Goal: Task Accomplishment & Management: Use online tool/utility

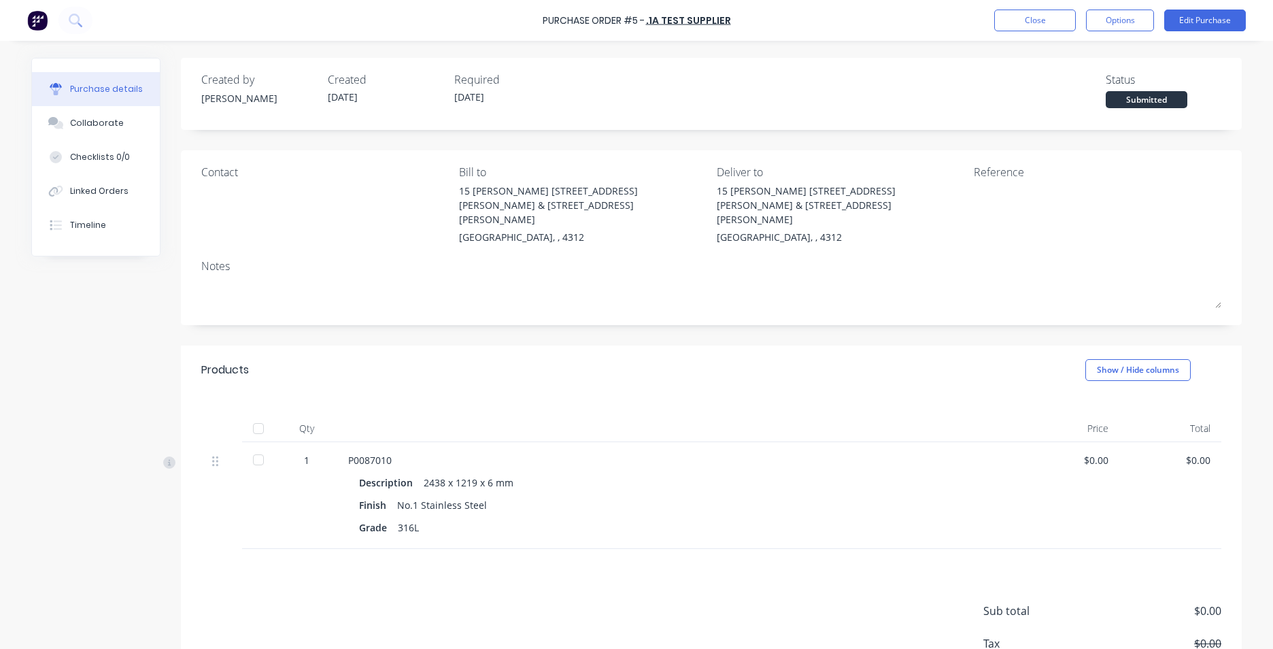
click at [50, 18] on div at bounding box center [59, 20] width 65 height 27
click at [45, 24] on img at bounding box center [37, 20] width 20 height 20
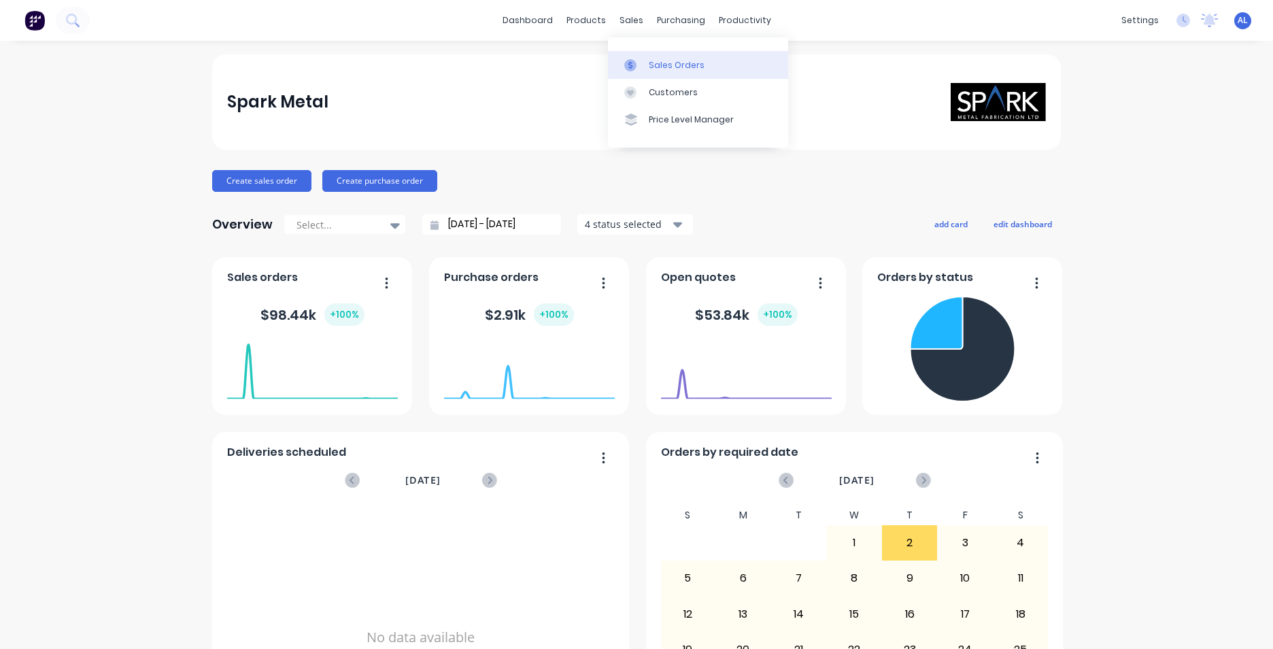
click at [661, 61] on div "Sales Orders" at bounding box center [677, 65] width 56 height 12
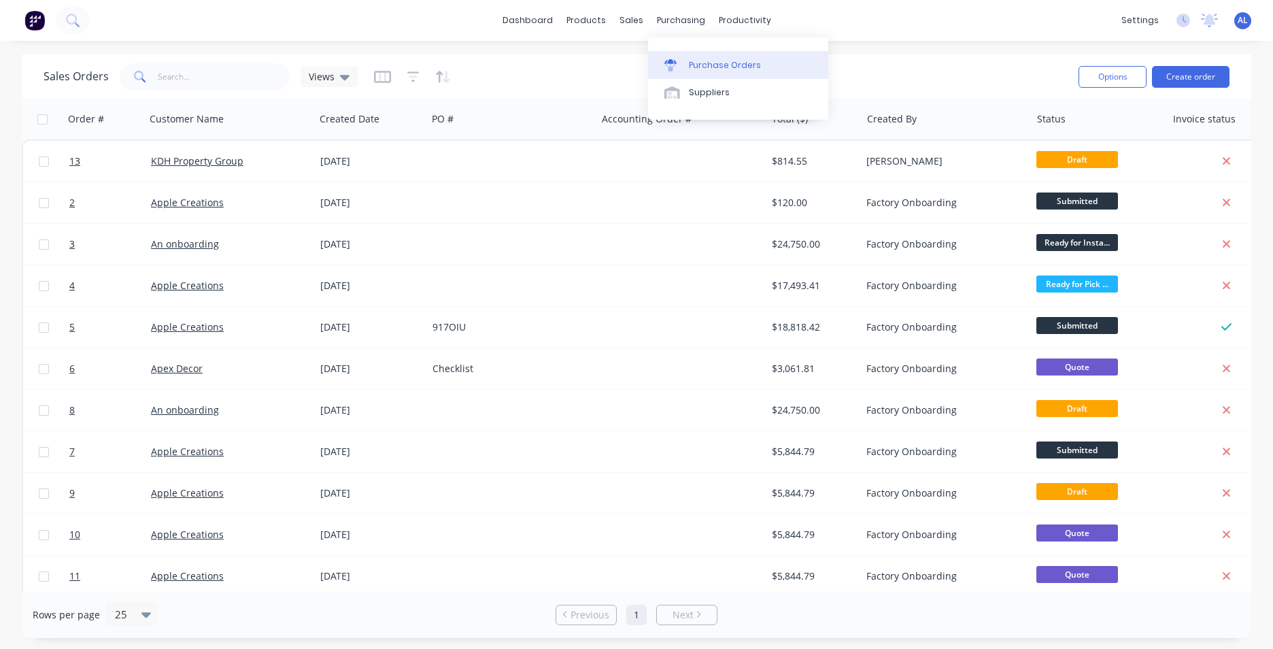
click at [709, 64] on div "Purchase Orders" at bounding box center [725, 65] width 72 height 12
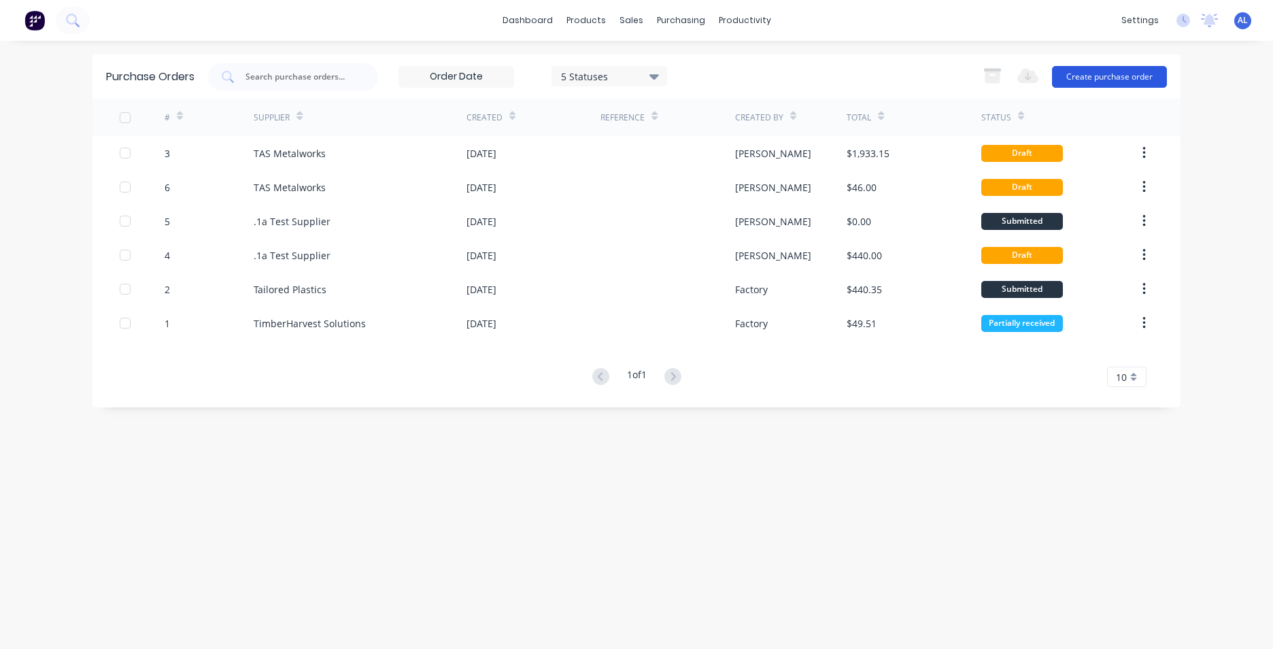
click at [1093, 76] on button "Create purchase order" at bounding box center [1109, 77] width 115 height 22
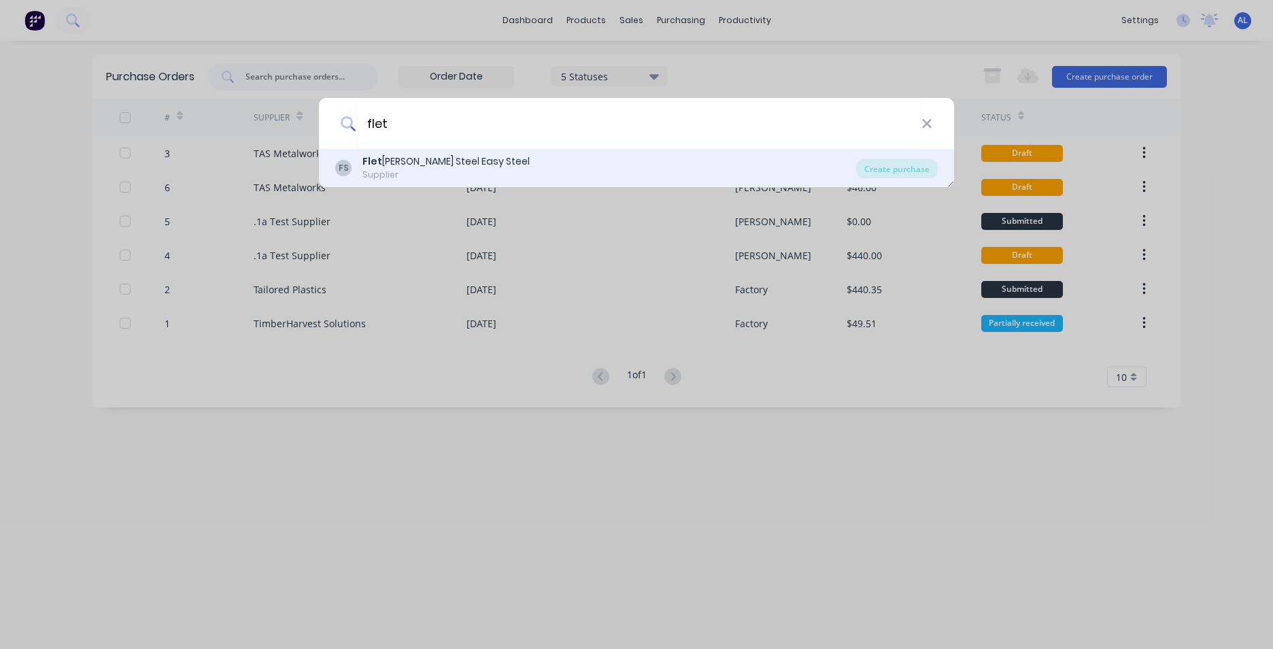
type input "flet"
click at [437, 162] on div "Flet cher Steel Easy Steel" at bounding box center [446, 161] width 167 height 14
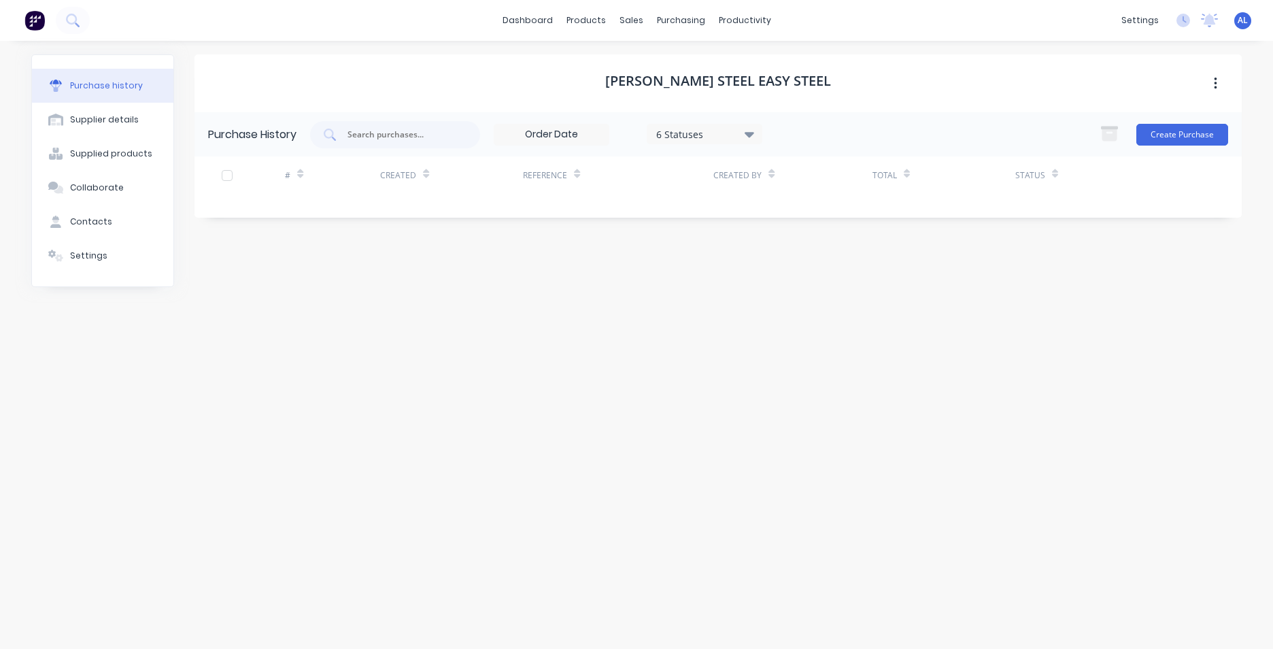
drag, startPoint x: 228, startPoint y: 178, endPoint x: 241, endPoint y: 199, distance: 24.2
click at [241, 199] on div "Purchase History 6 Statuses 6 Statuses Create Purchase # Created Reference Crea…" at bounding box center [719, 164] width 1048 height 105
click at [224, 173] on div at bounding box center [227, 175] width 27 height 27
click at [774, 64] on div "Workflow" at bounding box center [768, 65] width 41 height 12
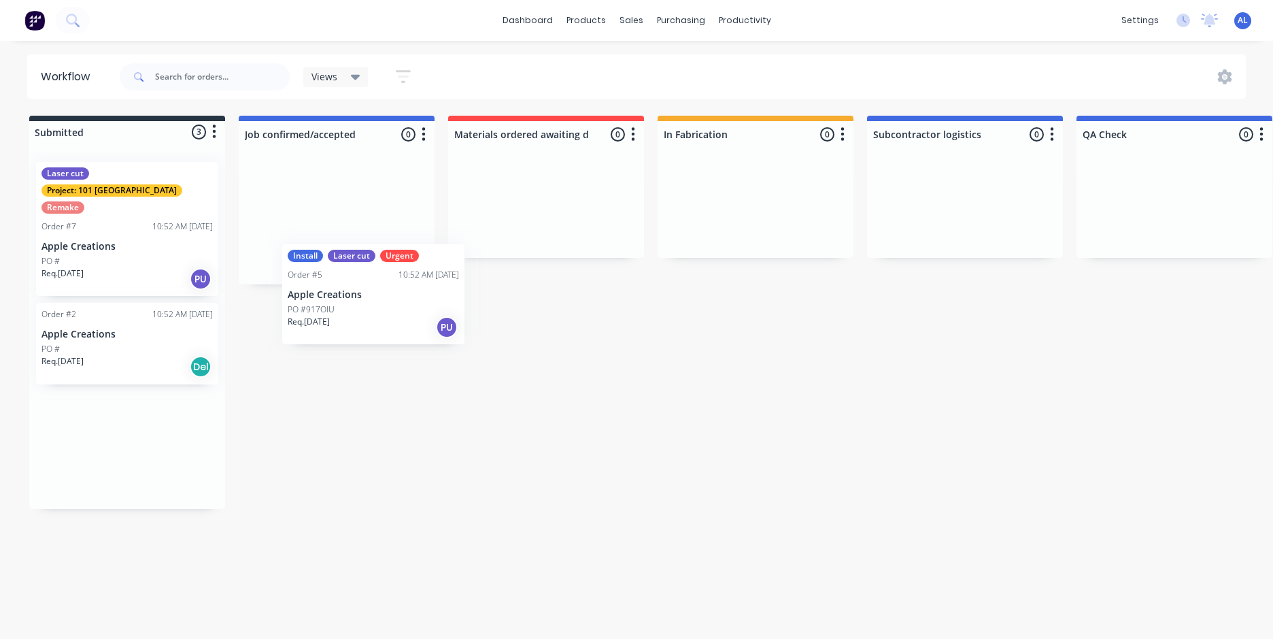
drag, startPoint x: 87, startPoint y: 320, endPoint x: 350, endPoint y: 219, distance: 281.4
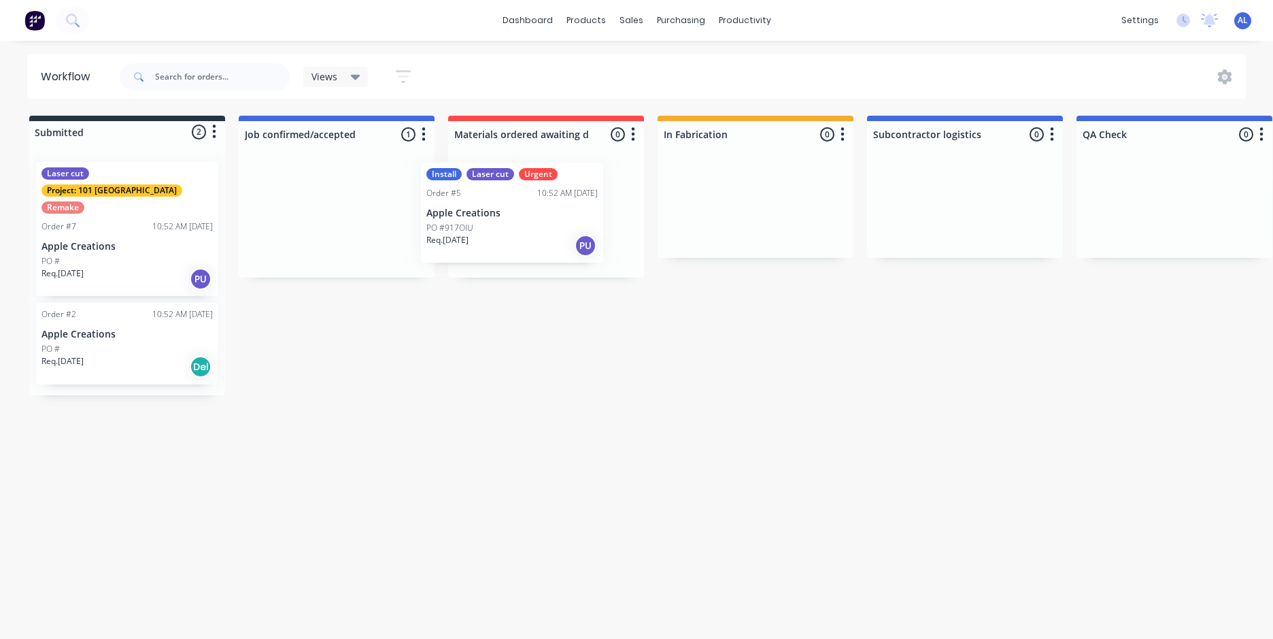
drag, startPoint x: 353, startPoint y: 227, endPoint x: 558, endPoint y: 198, distance: 206.7
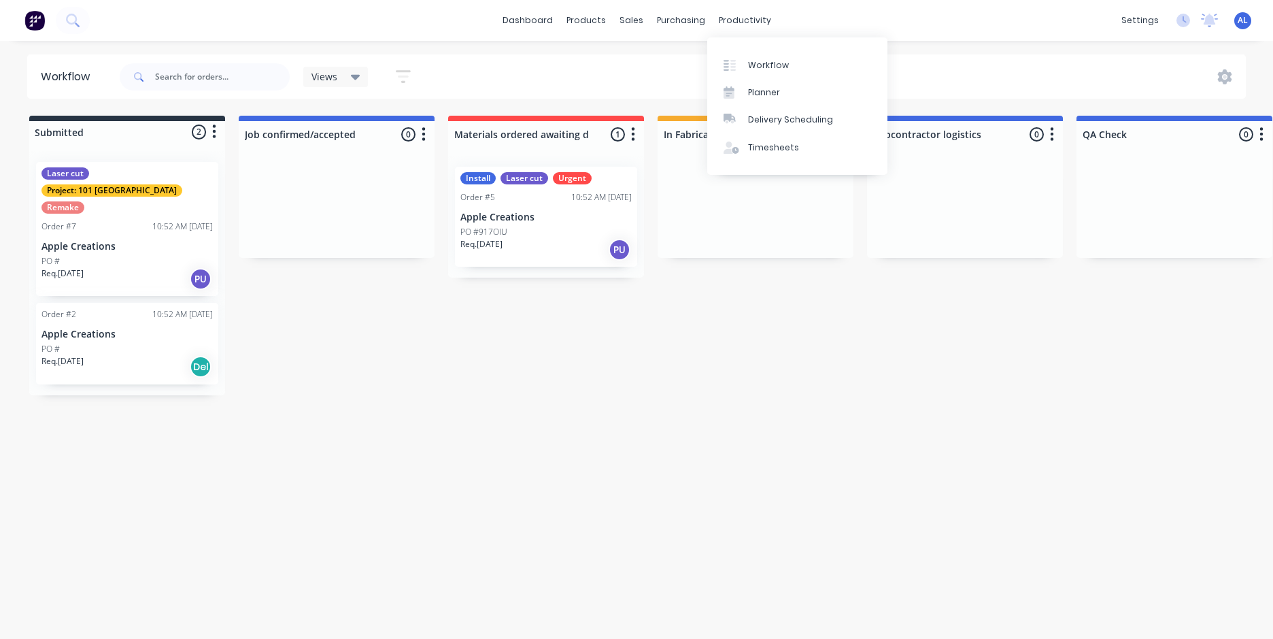
click at [934, 46] on div "dashboard products sales purchasing productivity dashboard products Product Cat…" at bounding box center [636, 278] width 1273 height 557
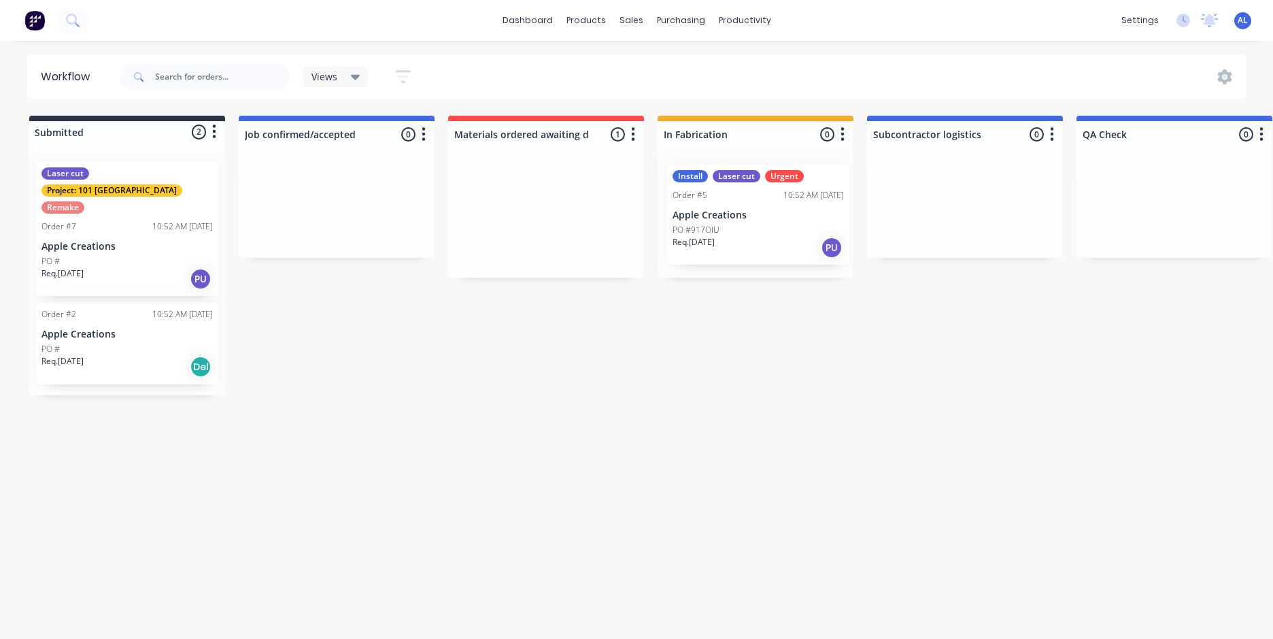
drag, startPoint x: 559, startPoint y: 235, endPoint x: 775, endPoint y: 234, distance: 216.3
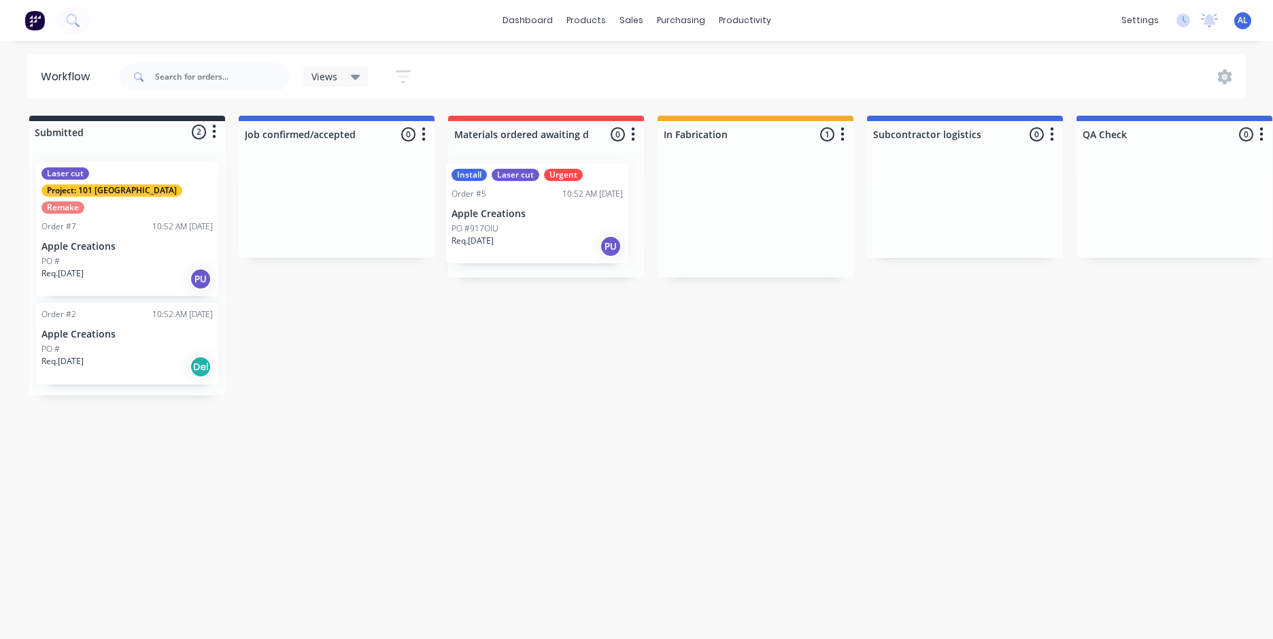
drag, startPoint x: 780, startPoint y: 225, endPoint x: 548, endPoint y: 224, distance: 232.6
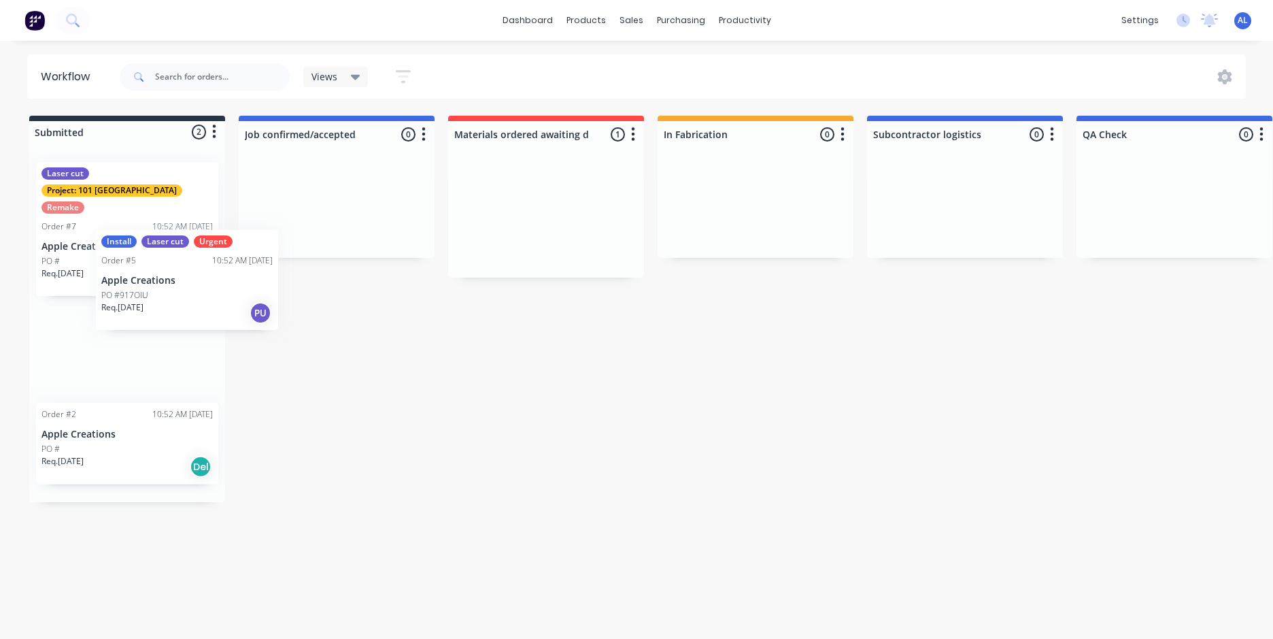
drag, startPoint x: 550, startPoint y: 223, endPoint x: 150, endPoint y: 296, distance: 406.5
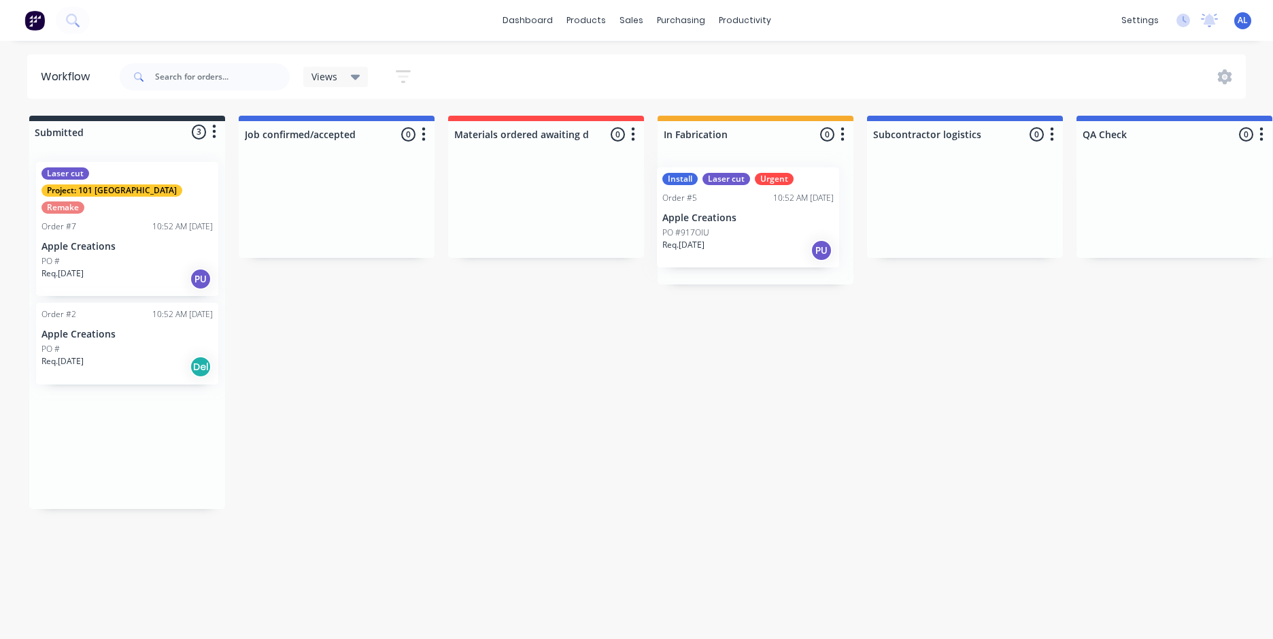
drag, startPoint x: 140, startPoint y: 336, endPoint x: 768, endPoint y: 218, distance: 638.8
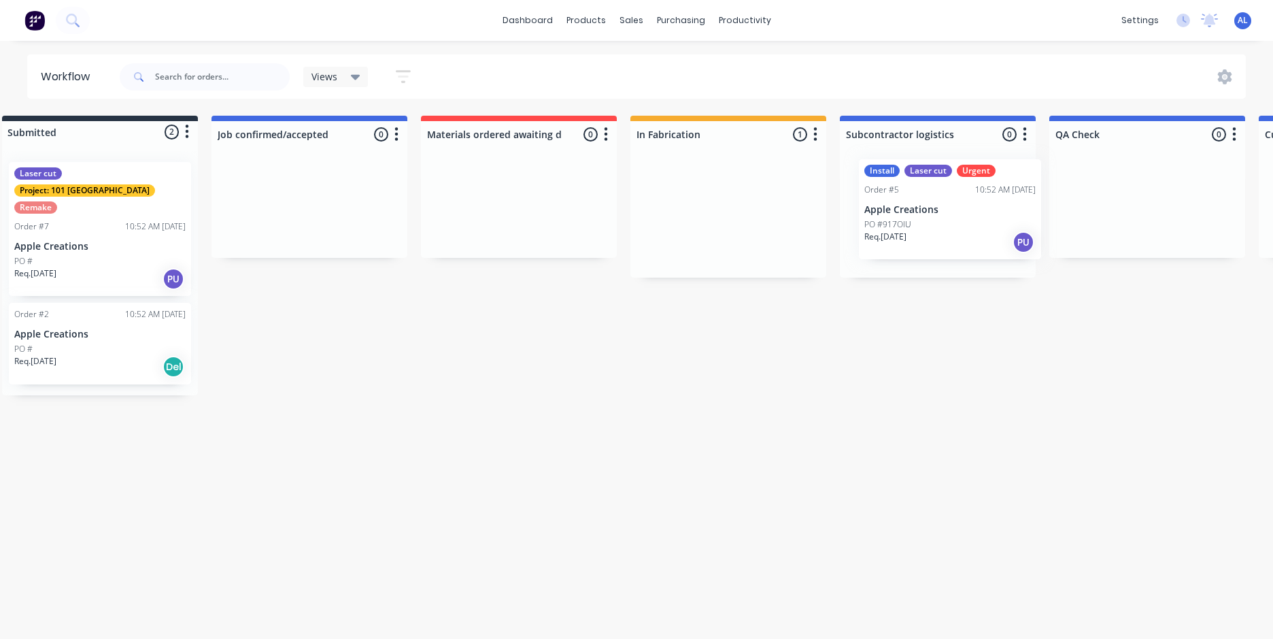
drag, startPoint x: 787, startPoint y: 234, endPoint x: 1170, endPoint y: 219, distance: 383.3
click at [1169, 220] on div "Submitted 2 Status colour #273444 hex #273444 Save Cancel Summaries Total order…" at bounding box center [1294, 256] width 2663 height 280
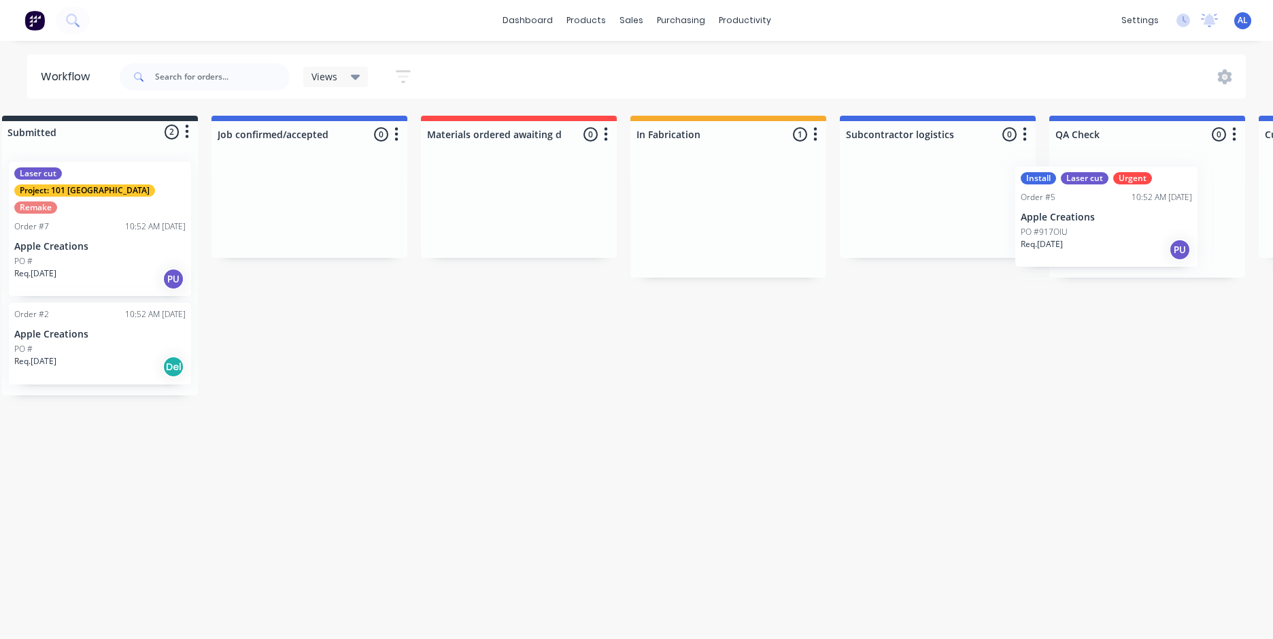
scroll to position [0, 68]
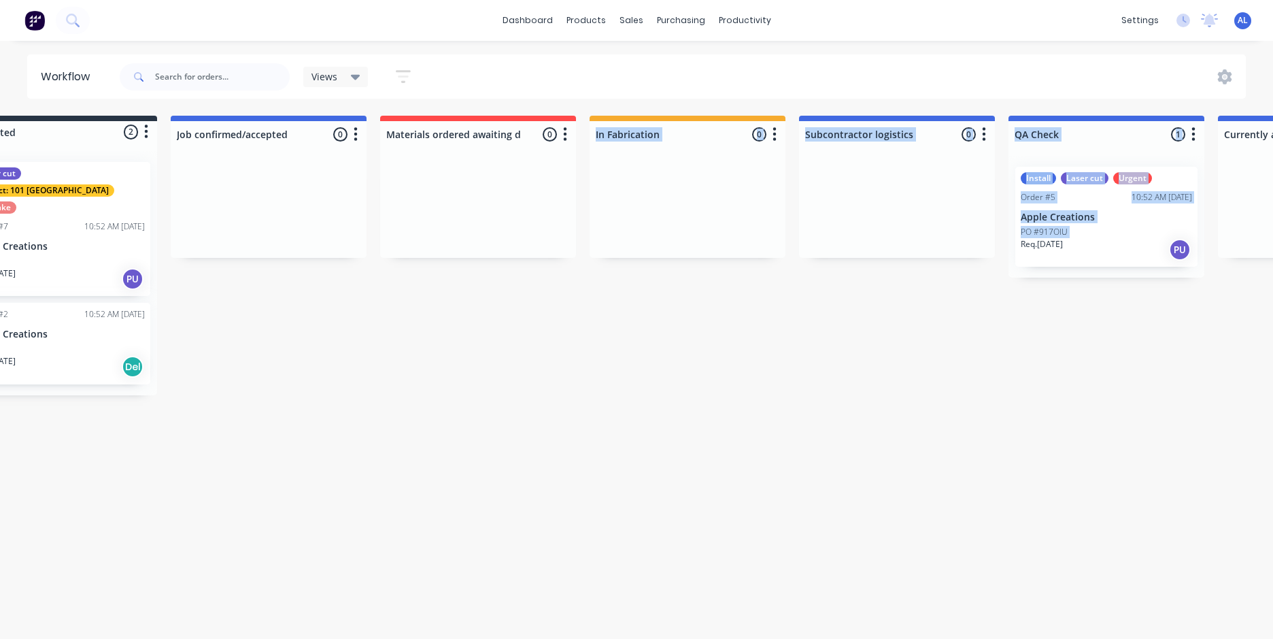
drag, startPoint x: 980, startPoint y: 307, endPoint x: 490, endPoint y: 339, distance: 490.8
click at [490, 339] on div "Submitted 2 Status colour #273444 hex #273444 Save Cancel Summaries Total order…" at bounding box center [1253, 256] width 2663 height 280
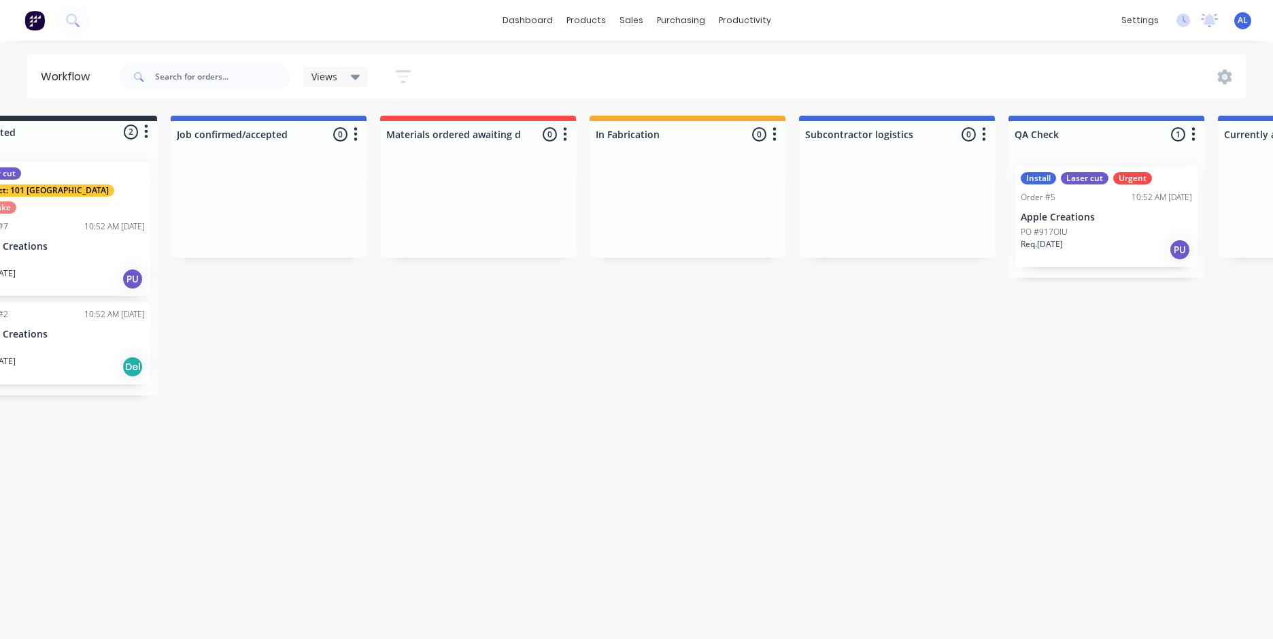
click at [918, 426] on div "Workflow Views Save new view None (Default) edit Show/Hide statuses Show line i…" at bounding box center [568, 332] width 1273 height 557
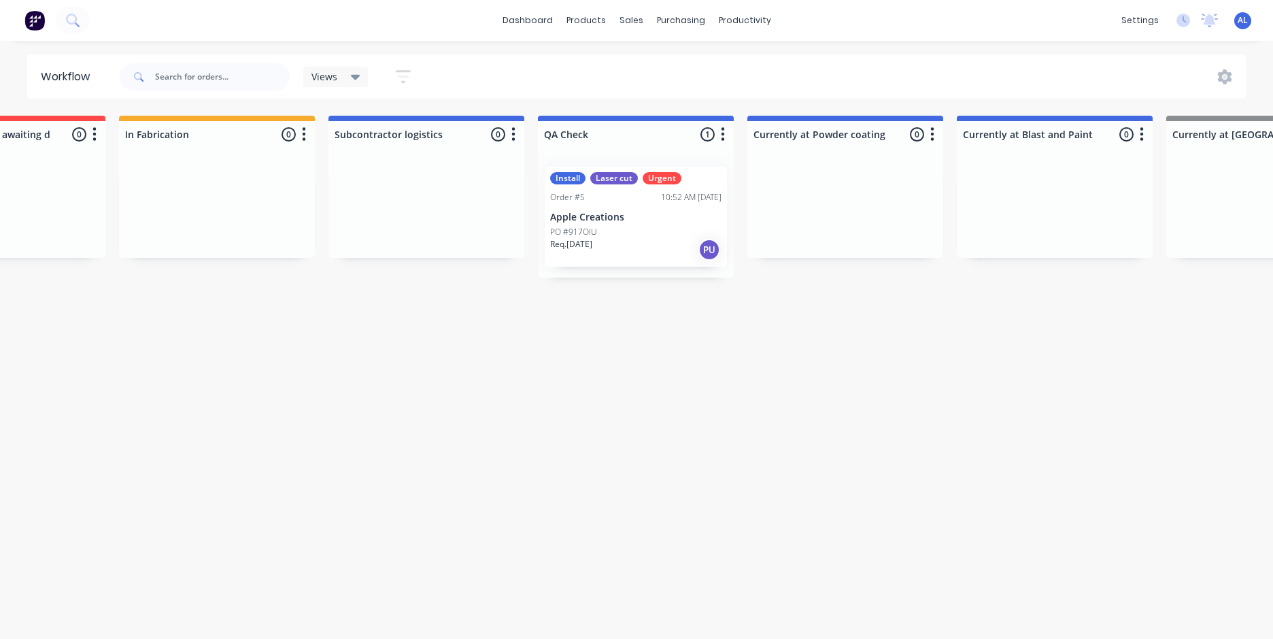
scroll to position [0, 677]
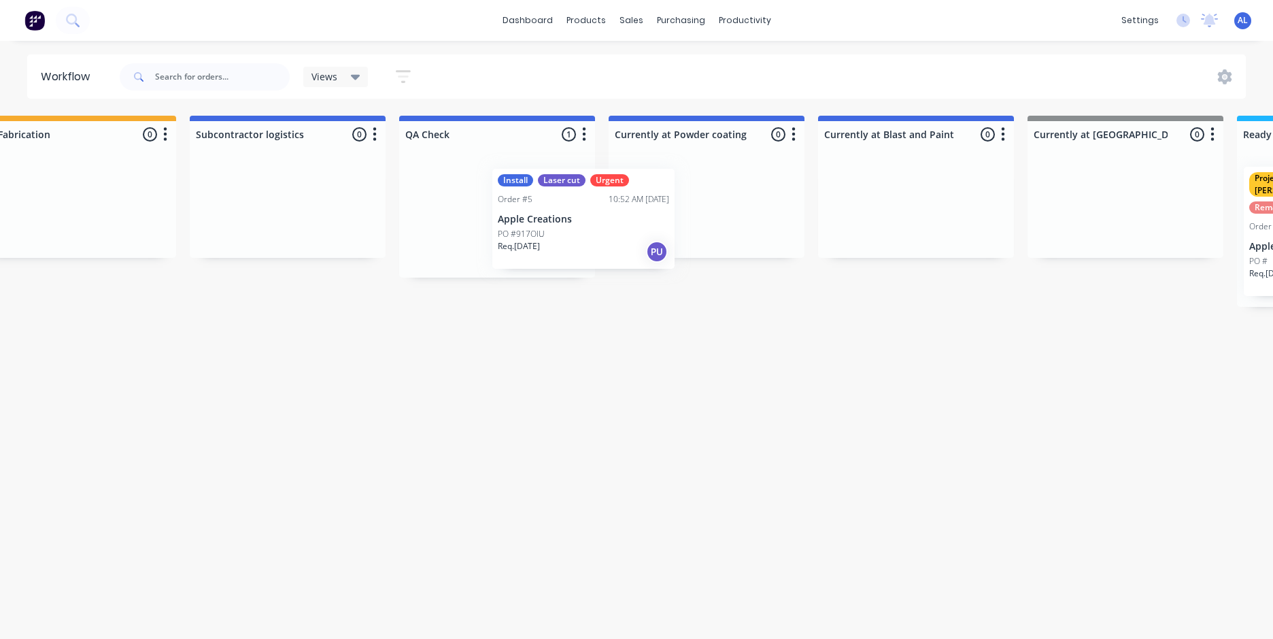
drag, startPoint x: 491, startPoint y: 220, endPoint x: 715, endPoint y: 203, distance: 224.4
click at [715, 203] on div "Submitted 2 Status colour #273444 hex #273444 Save Cancel Summaries Total order…" at bounding box center [643, 256] width 2663 height 280
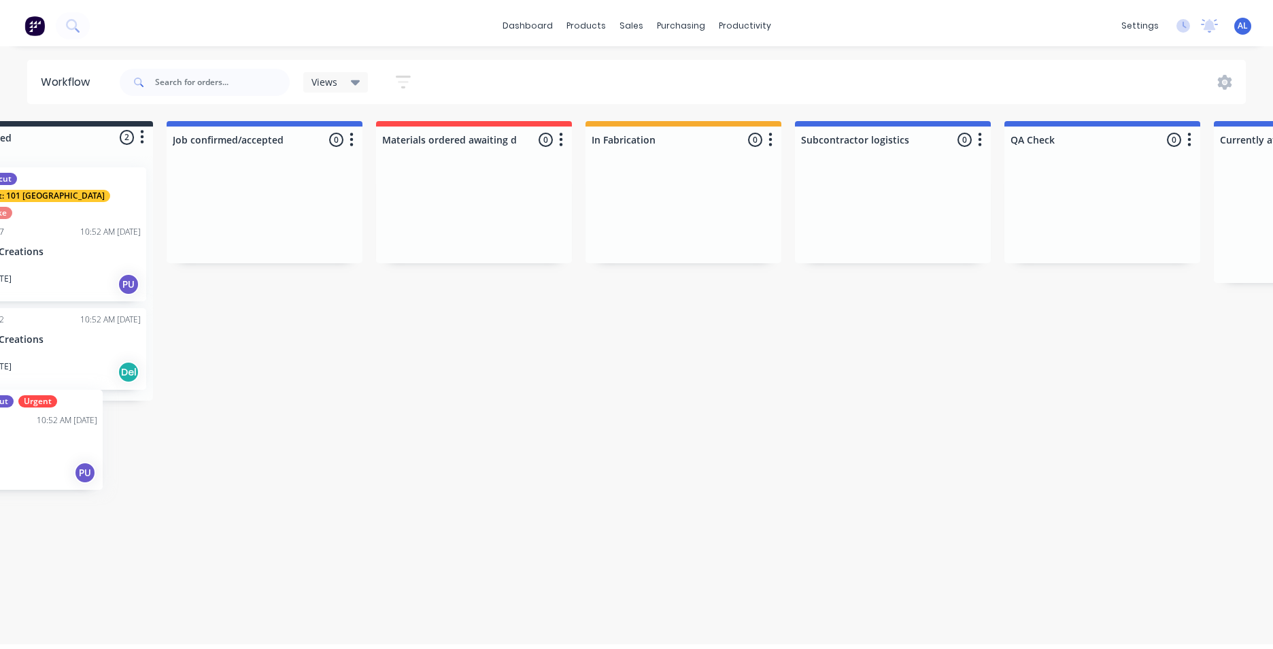
scroll to position [0, 0]
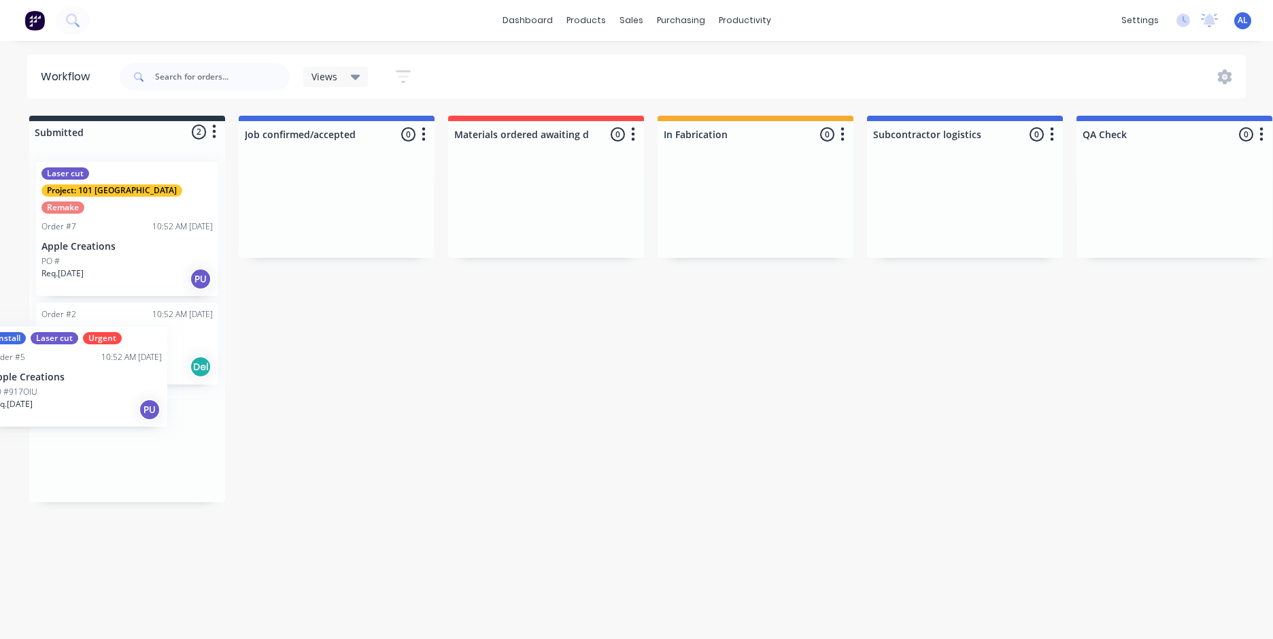
drag, startPoint x: 714, startPoint y: 232, endPoint x: 141, endPoint y: 314, distance: 577.9
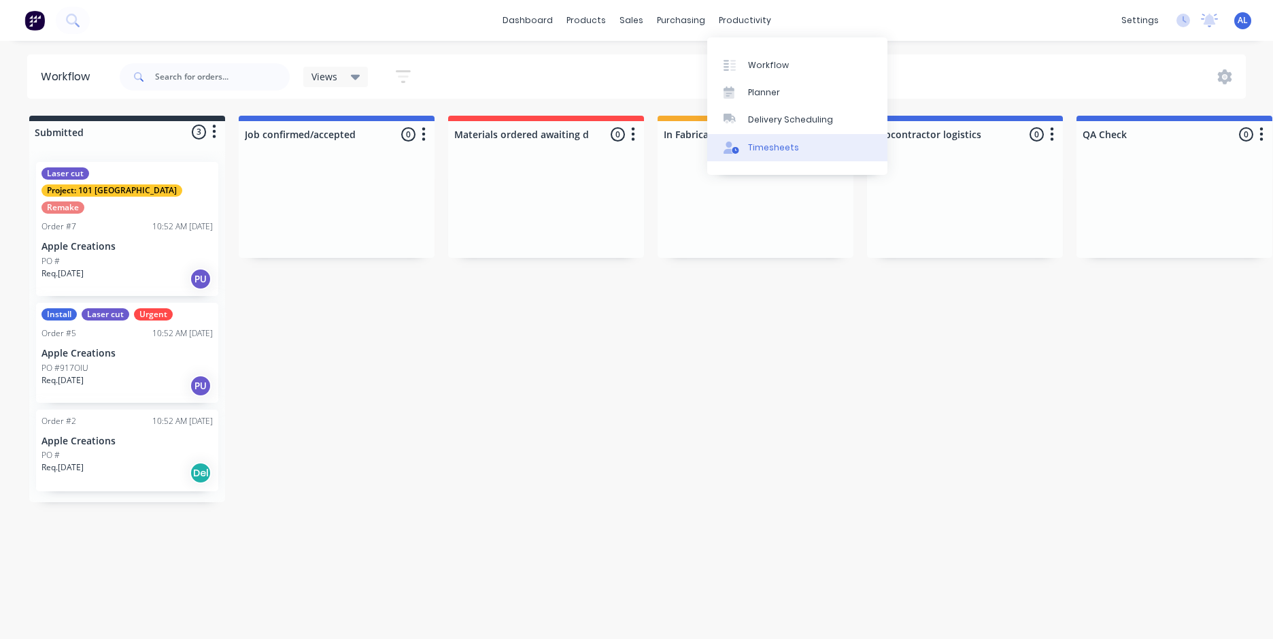
click at [788, 147] on div "Timesheets" at bounding box center [773, 147] width 51 height 12
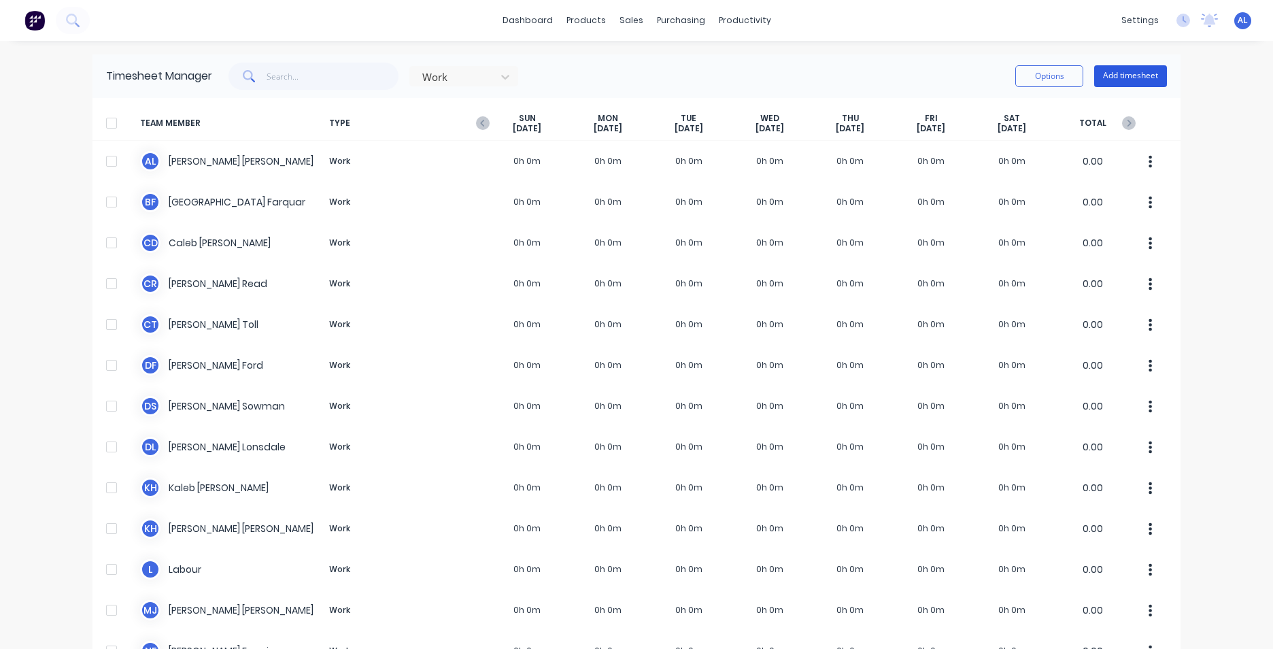
click at [1126, 77] on button "Add timesheet" at bounding box center [1130, 76] width 73 height 22
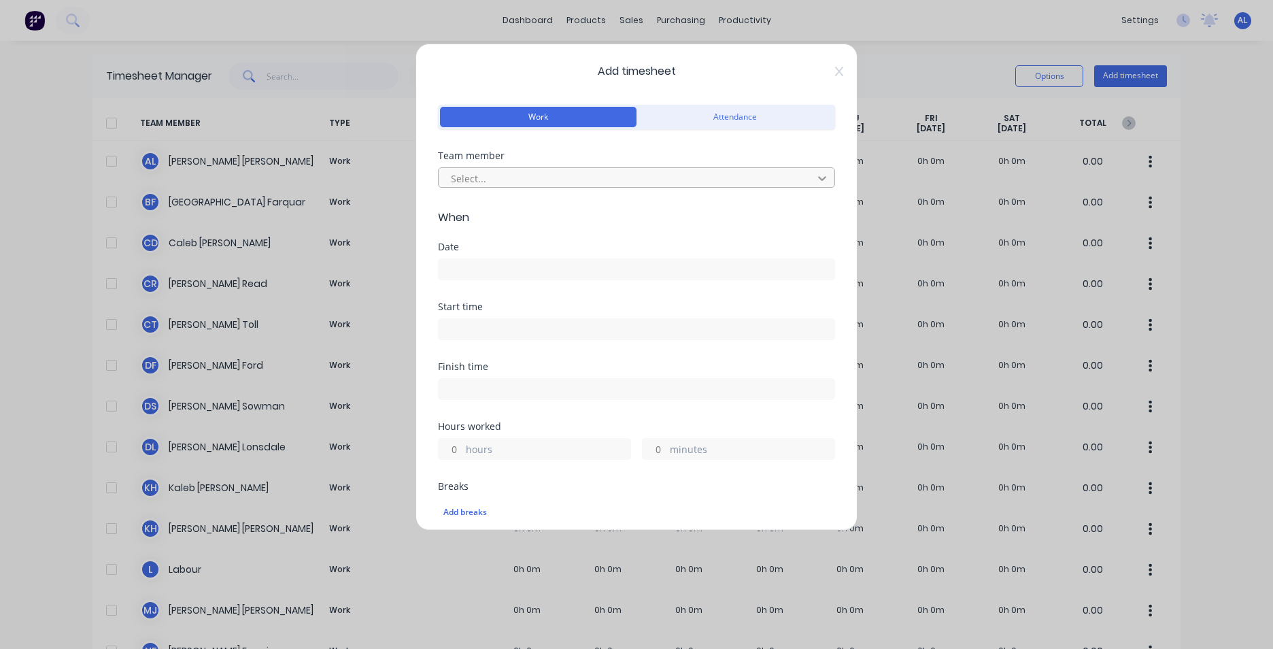
click at [818, 178] on icon at bounding box center [822, 178] width 8 height 5
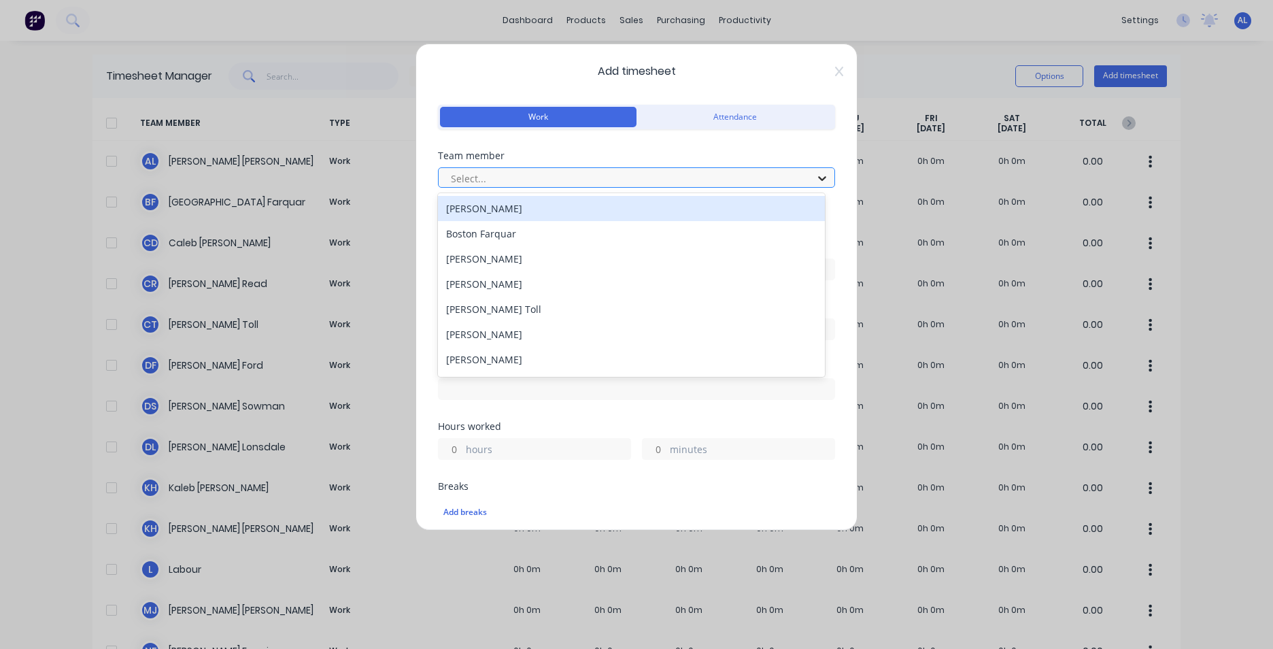
click at [818, 178] on icon at bounding box center [822, 178] width 8 height 5
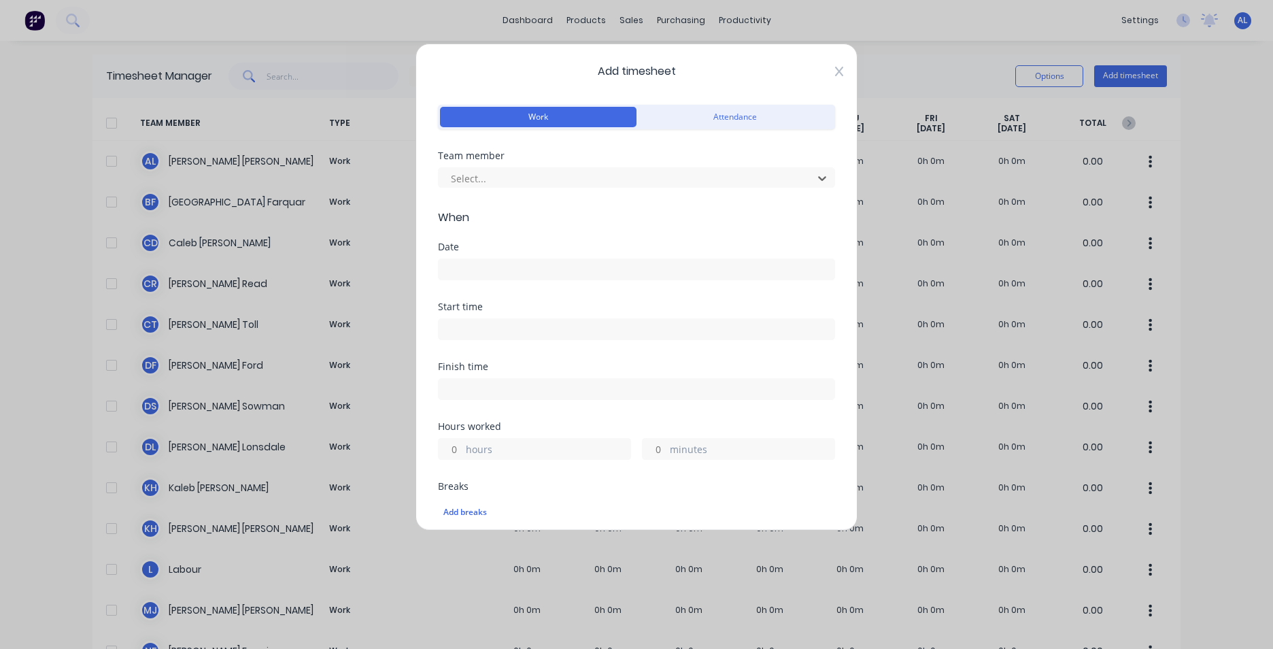
click at [835, 71] on icon at bounding box center [839, 72] width 8 height 10
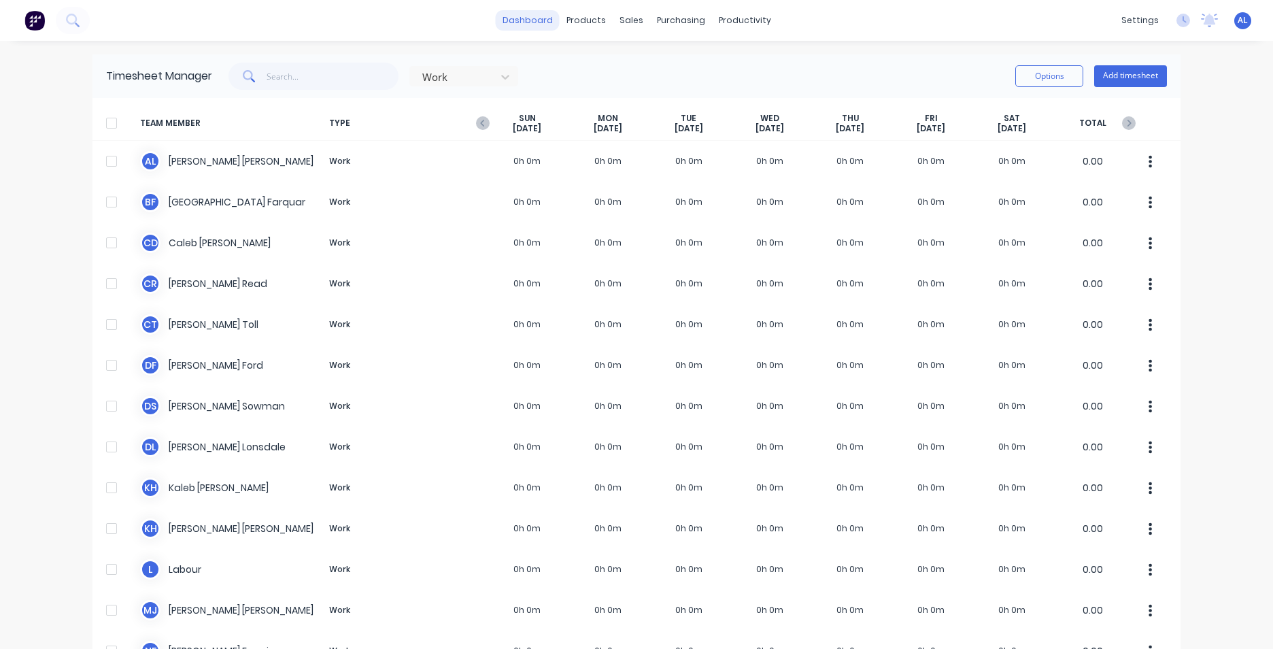
click at [529, 16] on link "dashboard" at bounding box center [528, 20] width 64 height 20
